Goal: Task Accomplishment & Management: Manage account settings

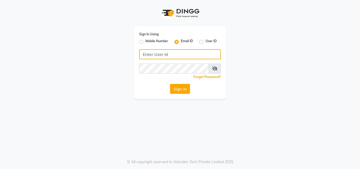
type input "[EMAIL_ADDRESS][DOMAIN_NAME]"
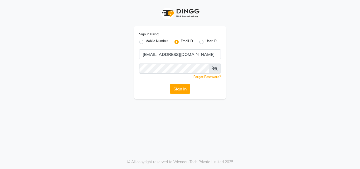
click at [145, 42] on label "Mobile Number" at bounding box center [156, 42] width 23 height 6
click at [145, 42] on input "Mobile Number" at bounding box center [146, 40] width 3 height 3
radio input "true"
radio input "false"
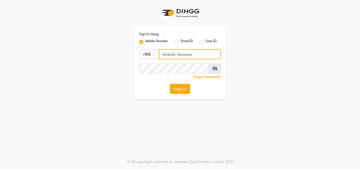
click at [175, 52] on input "Username" at bounding box center [190, 54] width 62 height 10
type input "561695339"
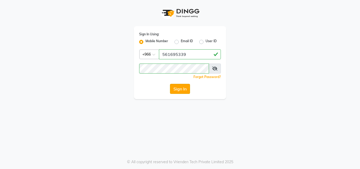
click at [182, 88] on button "Sign In" at bounding box center [180, 89] width 20 height 10
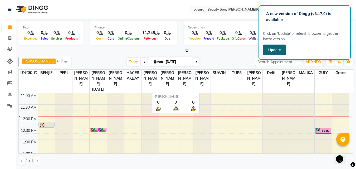
click at [278, 49] on button "Update" at bounding box center [274, 50] width 23 height 11
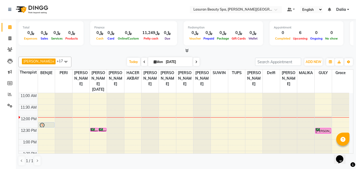
click at [144, 60] on icon at bounding box center [144, 61] width 2 height 3
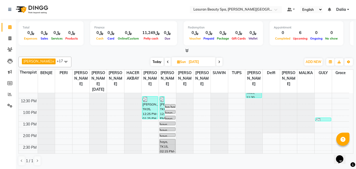
scroll to position [26, 0]
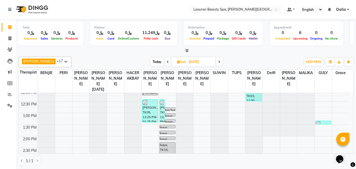
click at [218, 65] on span at bounding box center [219, 62] width 6 height 8
type input "[DATE]"
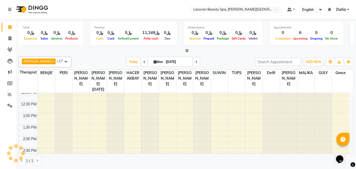
scroll to position [23, 0]
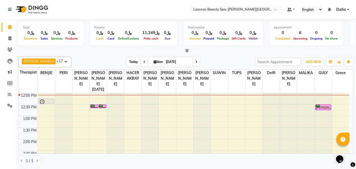
click at [131, 60] on span "Today" at bounding box center [133, 62] width 13 height 8
click at [48, 101] on div at bounding box center [46, 102] width 15 height 6
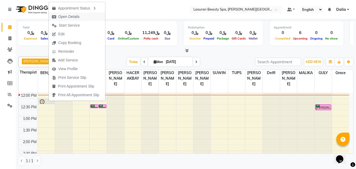
click at [66, 18] on span "Open Details" at bounding box center [68, 17] width 21 height 6
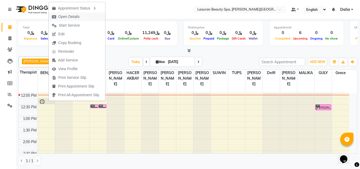
select select "7"
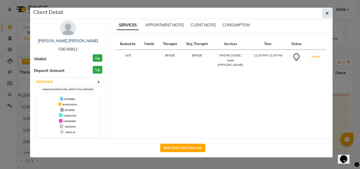
click at [326, 17] on button "button" at bounding box center [327, 13] width 10 height 10
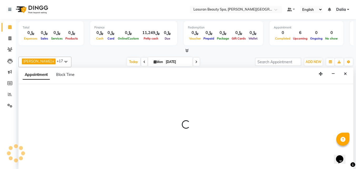
scroll to position [0, 0]
select select "54651"
select select "735"
select select "tentative"
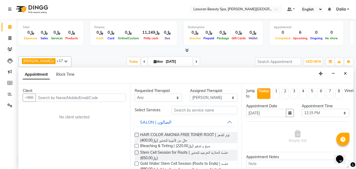
click at [73, 100] on input "text" at bounding box center [81, 97] width 90 height 8
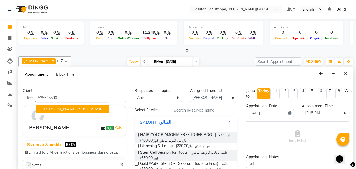
click at [92, 107] on span "535635596" at bounding box center [91, 108] width 24 height 5
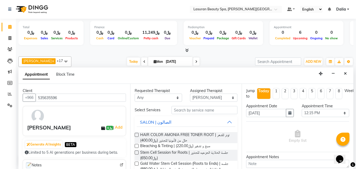
scroll to position [69, 0]
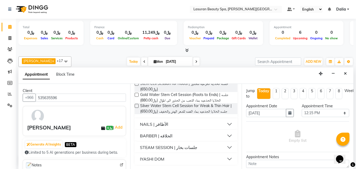
type input "535635596"
click at [224, 123] on button "NAILS | الأظافر" at bounding box center [186, 123] width 99 height 9
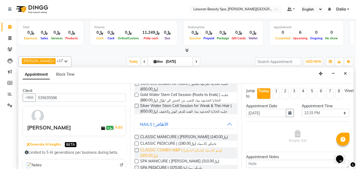
click at [204, 150] on span "CLASSIC COMBO M&P | كومبو كلاسيك (باديكير+مانكير) (﷼300.00)" at bounding box center [186, 152] width 93 height 11
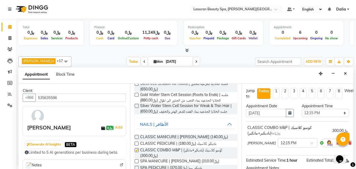
checkbox input "false"
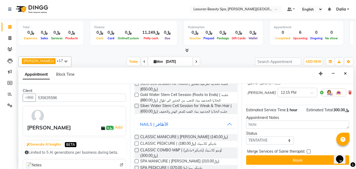
scroll to position [54, 0]
click at [272, 137] on select "Select TENTATIVE CONFIRM CHECK-IN UPCOMING" at bounding box center [269, 140] width 47 height 8
select select "confirm booking"
click at [246, 136] on select "Select TENTATIVE CONFIRM CHECK-IN UPCOMING" at bounding box center [269, 140] width 47 height 8
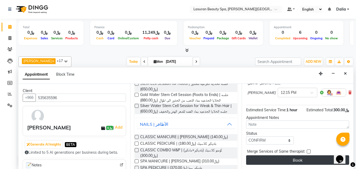
click at [278, 155] on button "Book" at bounding box center [297, 159] width 103 height 9
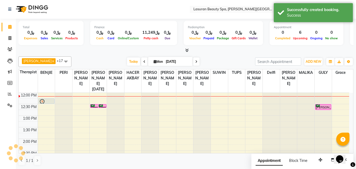
scroll to position [0, 0]
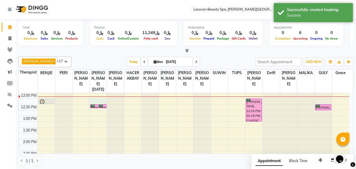
select select "54626"
select select "735"
select select "tentative"
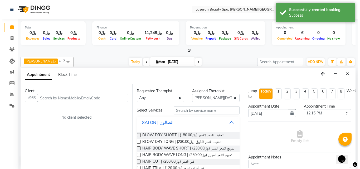
scroll to position [0, 0]
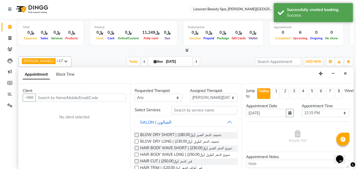
click at [98, 100] on input "text" at bounding box center [81, 97] width 90 height 8
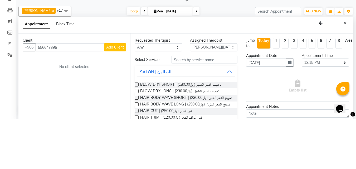
type input "556643396"
drag, startPoint x: 115, startPoint y: 96, endPoint x: 115, endPoint y: 46, distance: 50.3
click at [115, 46] on div "Total ﷼0 Expenses ﷼0 Sales ﷼0 Services ﷼0 Products Finance ﷼0 Cash ﷼0 Card ﷼0 O…" at bounding box center [186, 94] width 340 height 150
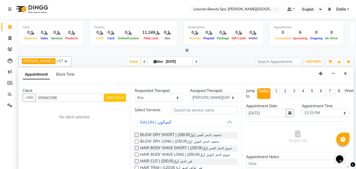
click at [107, 100] on button "Add Client" at bounding box center [115, 97] width 22 height 8
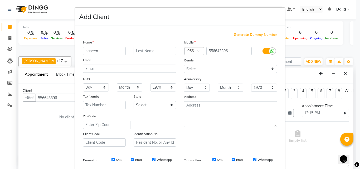
type input "haneen"
click at [150, 51] on input "text" at bounding box center [155, 51] width 43 height 8
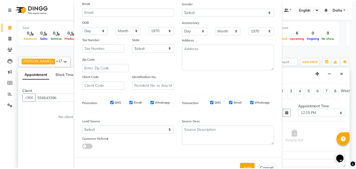
scroll to position [58, 0]
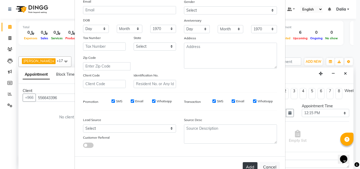
type input "almaana"
click at [247, 165] on button "Add" at bounding box center [250, 166] width 15 height 9
select select
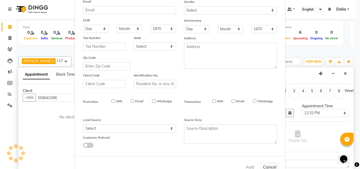
select select
checkbox input "false"
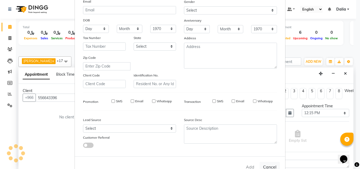
checkbox input "false"
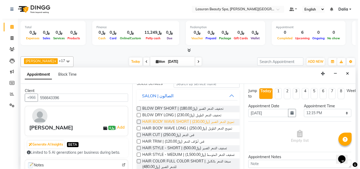
scroll to position [0, 0]
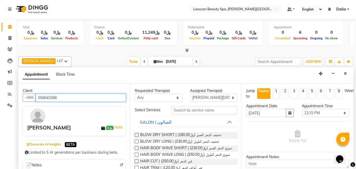
click at [52, 98] on input "556643396" at bounding box center [81, 97] width 90 height 8
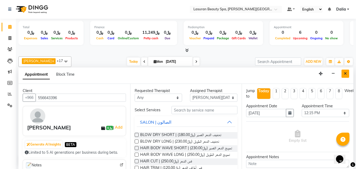
click at [346, 75] on icon "Close" at bounding box center [345, 74] width 3 height 4
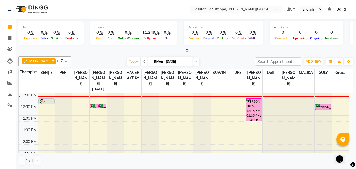
click at [258, 103] on div "[PERSON_NAME], TK05, 12:15 PM-01:15 PM, CLASSIC COMBO M&P | كومبو كلاسيك (باديك…" at bounding box center [254, 109] width 16 height 22
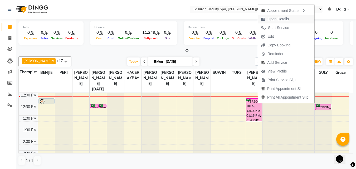
click at [264, 17] on span "Open Details" at bounding box center [275, 19] width 34 height 9
select select "6"
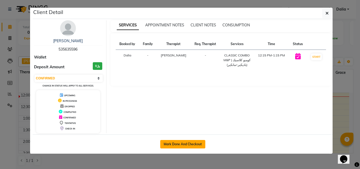
click at [179, 146] on button "Mark Done And Checkout" at bounding box center [182, 144] width 45 height 8
select select "6941"
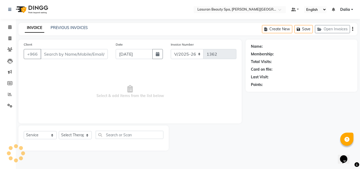
select select "V"
select select "66975"
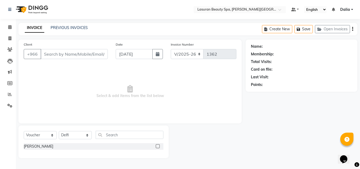
type input "535635596"
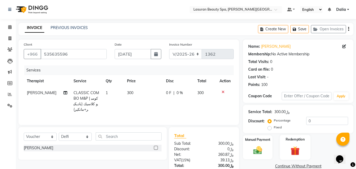
scroll to position [42, 0]
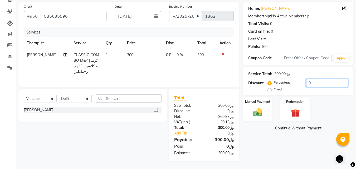
click at [316, 81] on input "0" at bounding box center [327, 83] width 42 height 8
click at [322, 80] on input "0" at bounding box center [327, 83] width 42 height 8
type input "020"
click at [258, 107] on img at bounding box center [257, 112] width 15 height 11
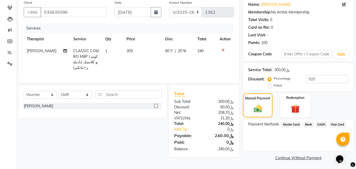
click at [333, 125] on span "Visa Card" at bounding box center [337, 124] width 17 height 6
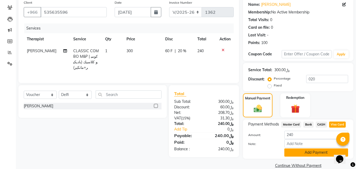
click at [301, 152] on button "Add Payment" at bounding box center [316, 152] width 64 height 8
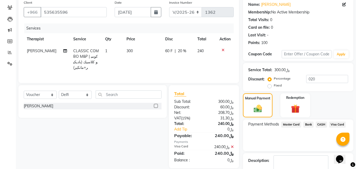
scroll to position [65, 0]
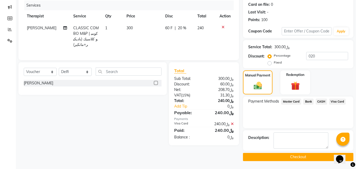
click at [296, 155] on button "Checkout" at bounding box center [298, 157] width 110 height 8
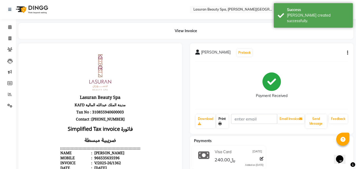
click at [224, 117] on link "Print" at bounding box center [222, 121] width 12 height 14
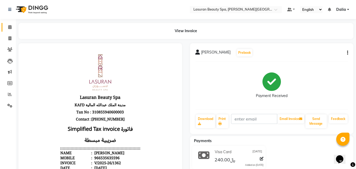
click at [9, 27] on icon at bounding box center [9, 27] width 3 height 4
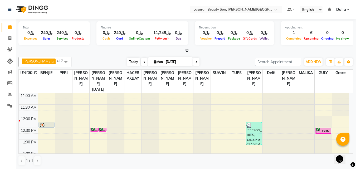
click at [130, 61] on span "Today" at bounding box center [133, 62] width 13 height 8
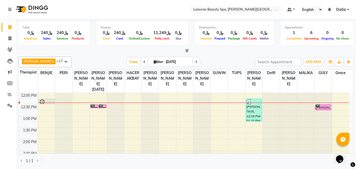
click at [91, 59] on div "[DATE] [DATE]" at bounding box center [163, 62] width 178 height 8
click at [130, 61] on span "Today" at bounding box center [133, 62] width 13 height 8
click at [117, 56] on div "[PERSON_NAME] x [PERSON_NAME] SUMANDO x [PERSON_NAME] x GULCHEKHRA x HACER AKBA…" at bounding box center [185, 111] width 335 height 113
click at [94, 106] on div "Reem, TK03, 12:30 PM-12:31 PM, HAIR COLOR FULL COLOR ROOT | صبغة الشعر بالكامل …" at bounding box center [94, 106] width 8 height 3
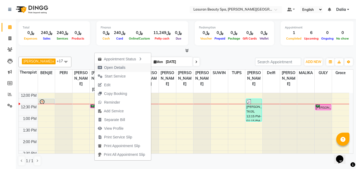
click at [111, 67] on span "Open Details" at bounding box center [114, 68] width 21 height 6
select select "6"
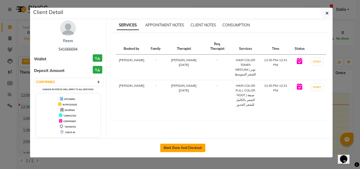
click at [197, 148] on button "Mark Done And Checkout" at bounding box center [182, 148] width 45 height 8
select select "service"
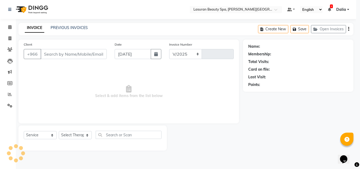
select select "6941"
type input "1363"
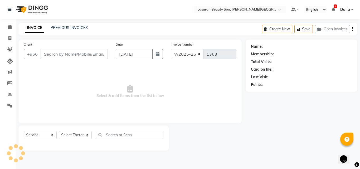
select select "V"
select select "66975"
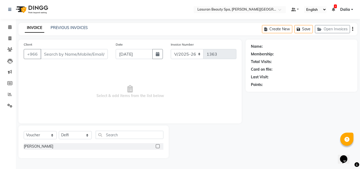
type input "541666694"
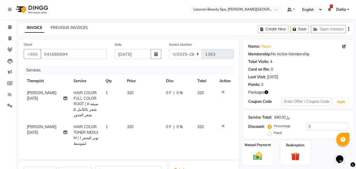
scroll to position [53, 0]
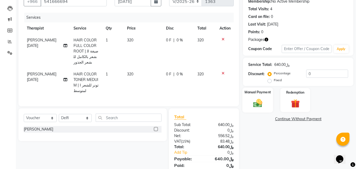
click at [263, 103] on img at bounding box center [257, 103] width 15 height 11
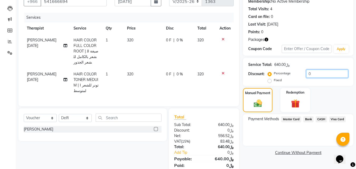
click at [317, 77] on input "0" at bounding box center [327, 74] width 42 height 8
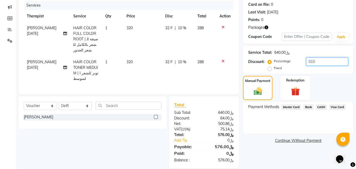
type input "010"
click at [31, 102] on select "Select Service Product Membership Package Voucher Prepaid Gift Card" at bounding box center [40, 106] width 33 height 8
select select "service"
click at [24, 102] on select "Select Service Product Membership Package Voucher Prepaid Gift Card" at bounding box center [40, 106] width 33 height 8
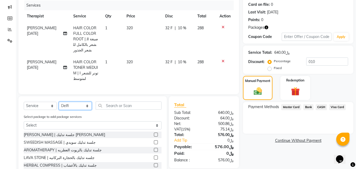
click at [59, 102] on select "Select Therapist [PERSON_NAME] ALJOHARY [PERSON_NAME] Kouraichy [PERSON_NAME] […" at bounding box center [75, 106] width 33 height 8
select select "54626"
click at [59, 102] on select "Select Therapist [PERSON_NAME] ALJOHARY [PERSON_NAME] Kouraichy [PERSON_NAME] […" at bounding box center [75, 106] width 33 height 8
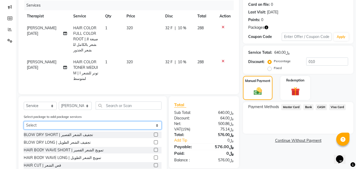
click at [72, 121] on select "Select HAIR COLOR FULL COLOR ROOT times4" at bounding box center [93, 125] width 138 height 8
select select "1: Object"
click at [24, 121] on select "Select HAIR COLOR FULL COLOR ROOT times4" at bounding box center [93, 125] width 138 height 8
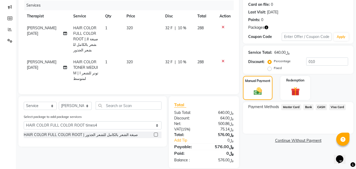
click at [154, 132] on label at bounding box center [156, 134] width 4 height 4
click at [154, 133] on input "checkbox" at bounding box center [155, 134] width 3 height 3
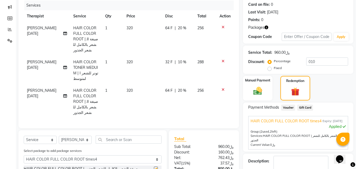
checkbox input "false"
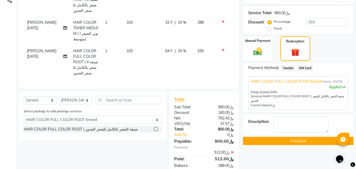
scroll to position [52, 0]
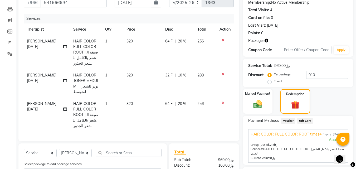
click at [221, 39] on icon at bounding box center [222, 40] width 3 height 4
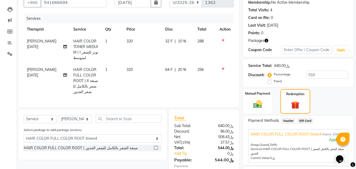
scroll to position [78, 0]
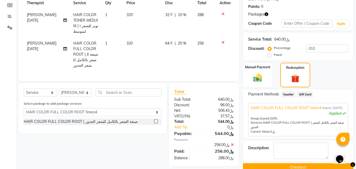
click at [224, 13] on icon at bounding box center [222, 14] width 3 height 4
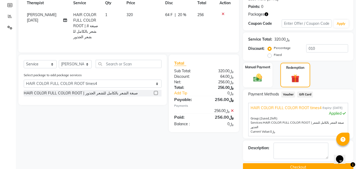
scroll to position [89, 0]
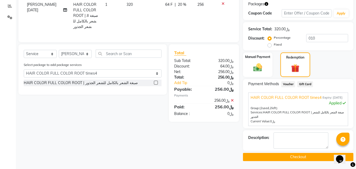
click at [295, 157] on button "Checkout" at bounding box center [298, 157] width 110 height 8
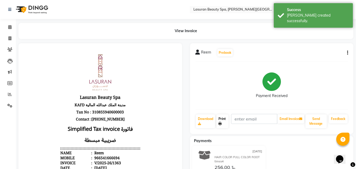
click at [223, 121] on link "Print" at bounding box center [222, 121] width 12 height 14
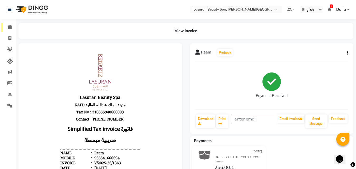
click at [10, 27] on icon at bounding box center [9, 27] width 3 height 4
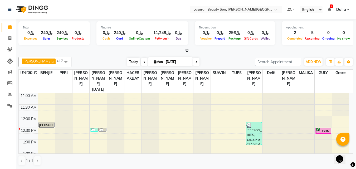
click at [130, 61] on span "Today" at bounding box center [133, 62] width 13 height 8
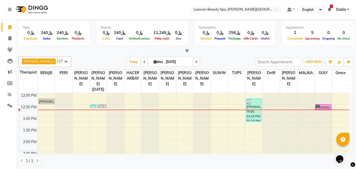
click at [330, 8] on icon at bounding box center [329, 10] width 3 height 4
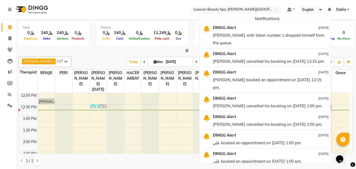
click at [337, 26] on div "Appointment" at bounding box center [318, 27] width 65 height 4
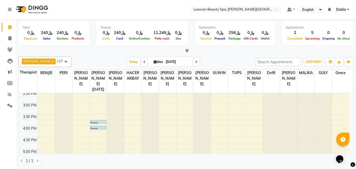
scroll to position [76, 0]
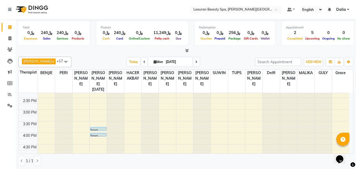
click at [101, 128] on div "haya, TK06, 03:45 PM-03:46 PM, Service Test" at bounding box center [98, 128] width 16 height 3
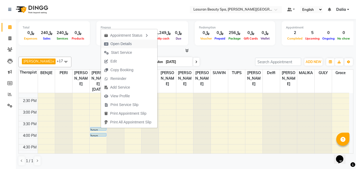
click at [121, 47] on span "Open Details" at bounding box center [118, 43] width 34 height 9
select select "5"
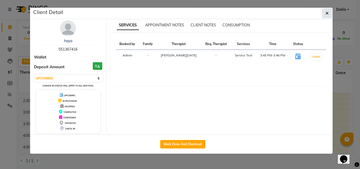
click at [326, 13] on icon "button" at bounding box center [326, 13] width 3 height 4
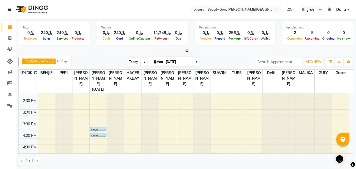
click at [133, 64] on span "Today" at bounding box center [133, 62] width 13 height 8
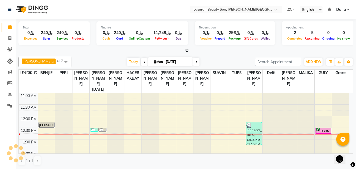
scroll to position [23, 0]
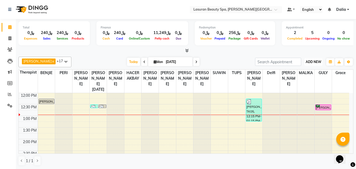
click at [311, 64] on button "ADD NEW Toggle Dropdown" at bounding box center [313, 61] width 18 height 7
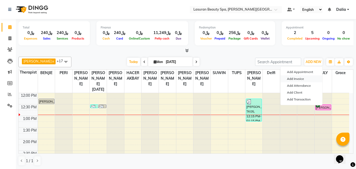
click at [307, 81] on link "Add Invoice" at bounding box center [301, 78] width 42 height 7
select select "service"
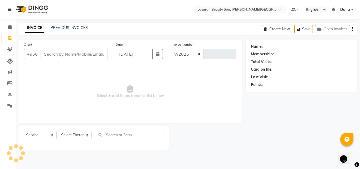
select select "6941"
type input "1364"
click at [53, 52] on input "Client" at bounding box center [74, 54] width 67 height 10
select select "V"
select select "66975"
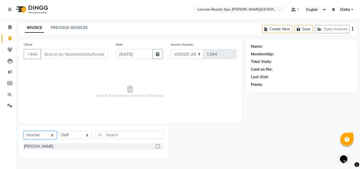
click at [47, 135] on select "Select Service Product Membership Package Voucher Prepaid Gift Card" at bounding box center [40, 135] width 33 height 8
click at [65, 134] on select "Select Therapist [PERSON_NAME] ALJOHARY [PERSON_NAME] Kouraichy [PERSON_NAME] […" at bounding box center [75, 135] width 33 height 8
click at [59, 131] on select "Select Therapist [PERSON_NAME] ALJOHARY [PERSON_NAME] Kouraichy [PERSON_NAME] […" at bounding box center [75, 135] width 33 height 8
click at [48, 135] on select "Select Service Product Membership Package Voucher Prepaid Gift Card" at bounding box center [40, 135] width 33 height 8
select select "service"
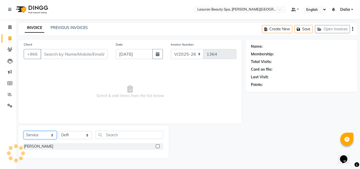
click at [24, 131] on select "Select Service Product Membership Package Voucher Prepaid Gift Card" at bounding box center [40, 135] width 33 height 8
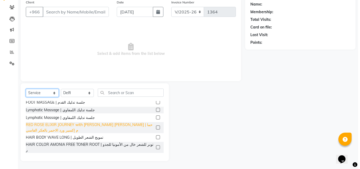
scroll to position [105, 0]
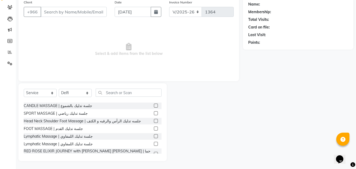
click at [154, 120] on label at bounding box center [156, 121] width 4 height 4
click at [154, 120] on input "checkbox" at bounding box center [155, 120] width 3 height 3
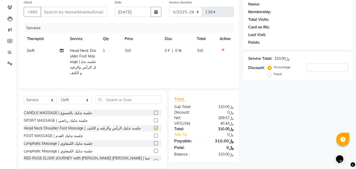
checkbox input "false"
click at [315, 65] on input "number" at bounding box center [327, 67] width 42 height 8
type input "10"
click at [82, 12] on input "Client" at bounding box center [74, 12] width 66 height 10
type input "M"
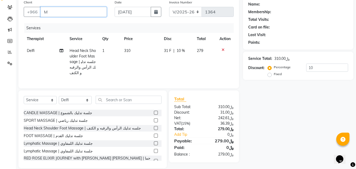
type input "0"
type input "[PERSON_NAME]"
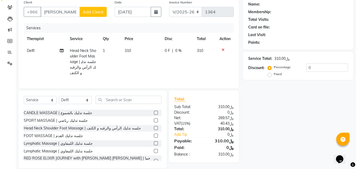
click at [96, 11] on span "Add Client" at bounding box center [93, 11] width 21 height 5
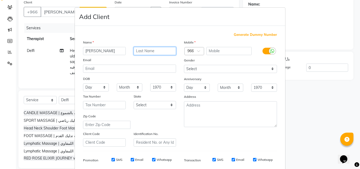
click at [159, 52] on input "text" at bounding box center [155, 51] width 43 height 8
type input "Fraser"
click at [224, 50] on input "text" at bounding box center [229, 51] width 46 height 8
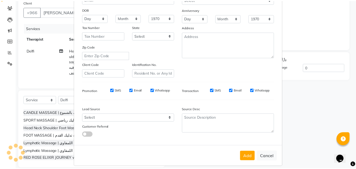
scroll to position [74, 0]
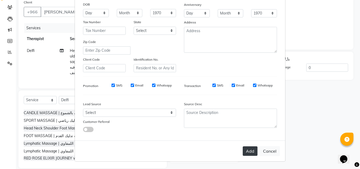
type input "552127733"
click at [249, 153] on button "Add" at bounding box center [250, 150] width 15 height 9
type input "552127733"
select select
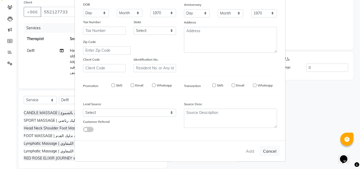
select select
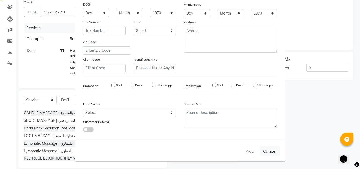
checkbox input "false"
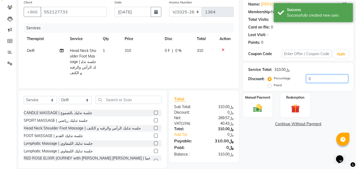
click at [318, 77] on input "0" at bounding box center [327, 79] width 42 height 8
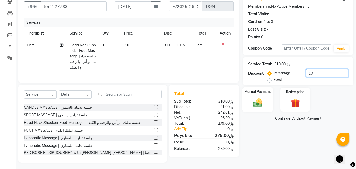
type input "10"
click at [259, 103] on img at bounding box center [257, 102] width 15 height 11
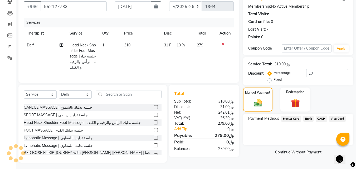
click at [336, 118] on span "Visa Card" at bounding box center [337, 119] width 17 height 6
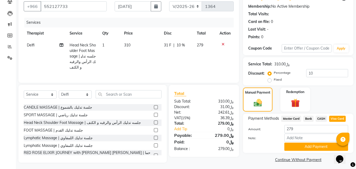
scroll to position [50, 0]
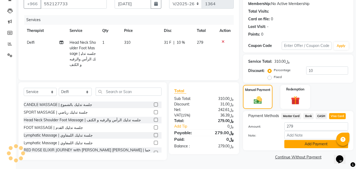
click at [302, 141] on button "Add Payment" at bounding box center [316, 144] width 64 height 8
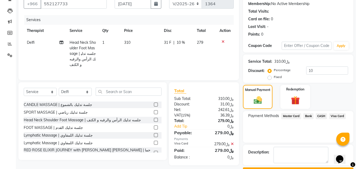
scroll to position [65, 0]
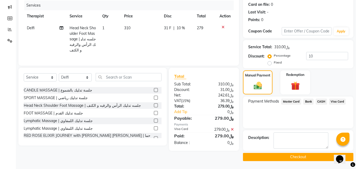
click at [270, 157] on button "Checkout" at bounding box center [298, 157] width 110 height 8
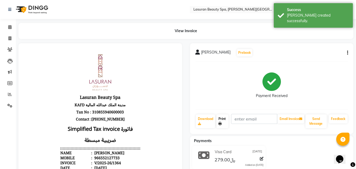
click at [223, 119] on link "Print" at bounding box center [222, 121] width 12 height 14
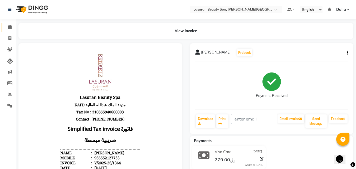
click at [10, 27] on icon at bounding box center [9, 27] width 3 height 4
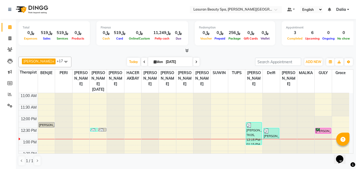
click at [327, 129] on div "[PERSON_NAME], TK04, 12:30 PM-12:46 PM, Highlight FULL HEAD Length 1 | هايلايت …" at bounding box center [323, 130] width 16 height 5
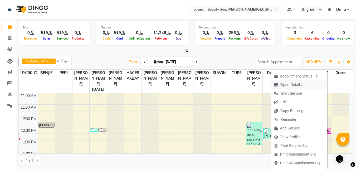
click at [312, 83] on button "Open Details" at bounding box center [299, 84] width 56 height 9
select select "6"
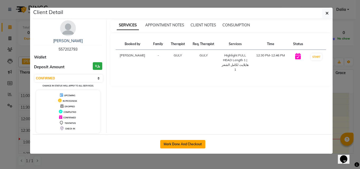
click at [190, 143] on button "Mark Done And Checkout" at bounding box center [182, 144] width 45 height 8
select select "service"
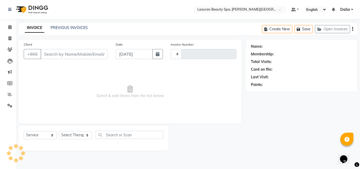
type input "1365"
select select "6941"
select select "V"
select select "66975"
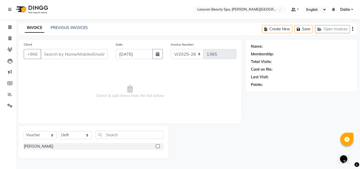
type input "557202793"
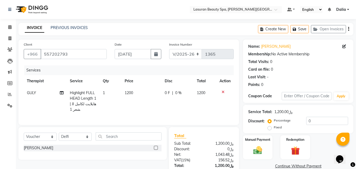
scroll to position [42, 0]
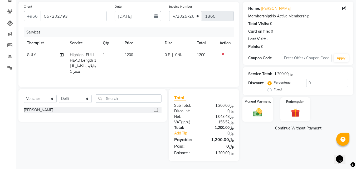
click at [259, 108] on img at bounding box center [257, 112] width 15 height 11
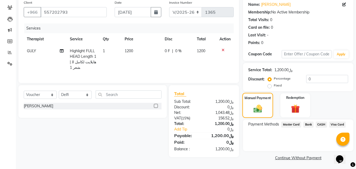
scroll to position [43, 0]
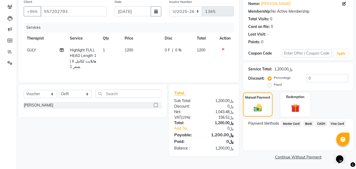
click at [334, 124] on span "Visa Card" at bounding box center [337, 124] width 17 height 6
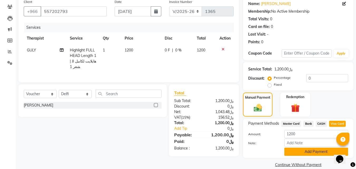
click at [305, 150] on button "Add Payment" at bounding box center [316, 151] width 64 height 8
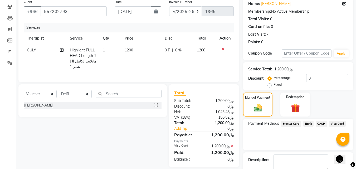
scroll to position [65, 0]
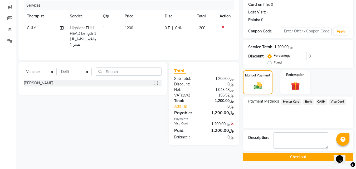
click at [280, 157] on button "Checkout" at bounding box center [298, 157] width 110 height 8
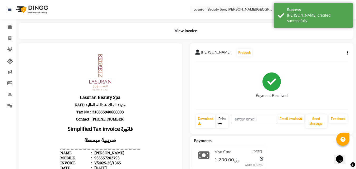
click at [221, 122] on icon at bounding box center [219, 123] width 3 height 3
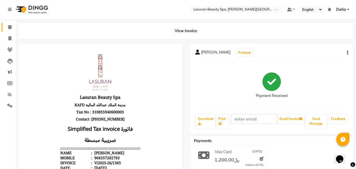
click at [9, 27] on icon at bounding box center [9, 27] width 3 height 4
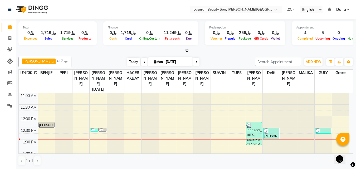
click at [135, 63] on span "Today" at bounding box center [133, 62] width 13 height 8
click at [139, 61] on span "Today" at bounding box center [133, 62] width 13 height 8
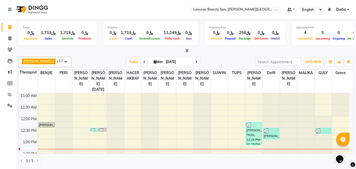
click at [255, 130] on div "[PERSON_NAME], TK05, 12:15 PM-01:15 PM, CLASSIC COMBO M&P | كومبو كلاسيك (باديك…" at bounding box center [254, 133] width 16 height 22
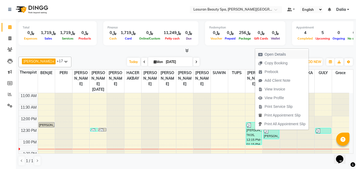
click at [266, 57] on span "Open Details" at bounding box center [272, 54] width 34 height 9
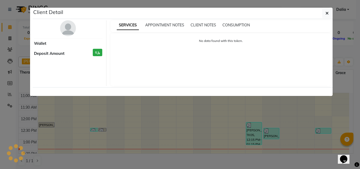
select select "3"
